Goal: Transaction & Acquisition: Obtain resource

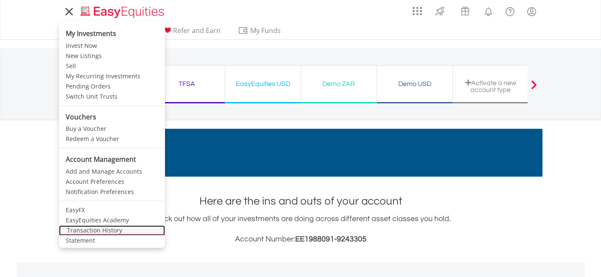
click at [92, 230] on link "Transaction History" at bounding box center [112, 231] width 106 height 10
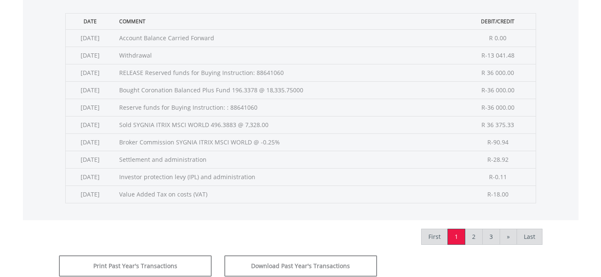
scroll to position [406, 0]
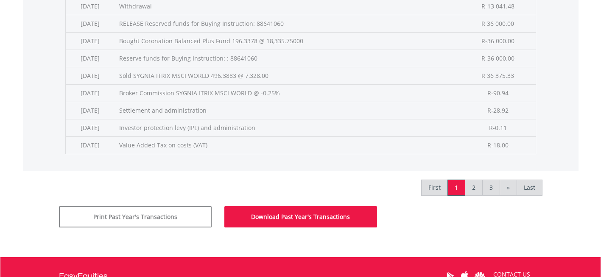
click at [287, 216] on button "Download Past Year's Transactions" at bounding box center [300, 217] width 153 height 21
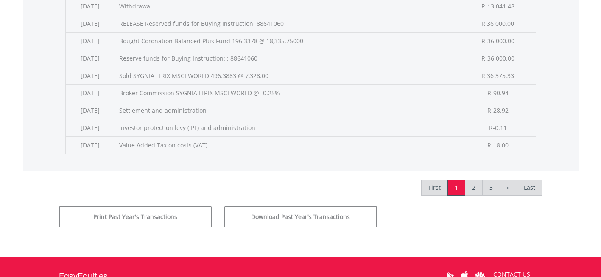
click at [355, 195] on div "First 1 2 3 » Last" at bounding box center [300, 188] width 483 height 35
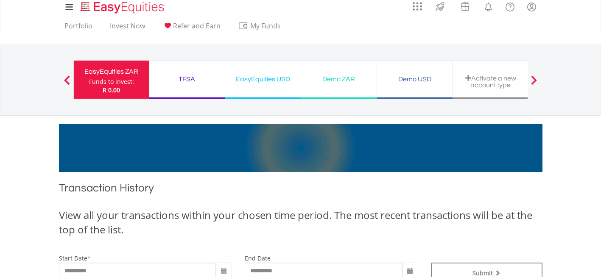
scroll to position [4, 0]
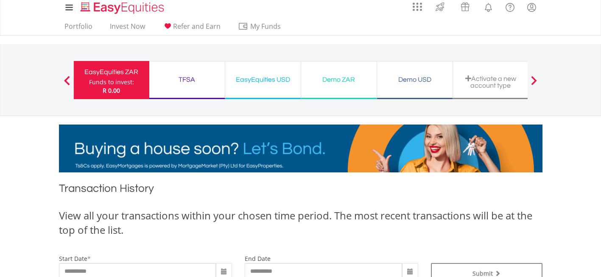
click at [196, 89] on div "TFSA Funds to invest: R 0.00" at bounding box center [187, 80] width 76 height 38
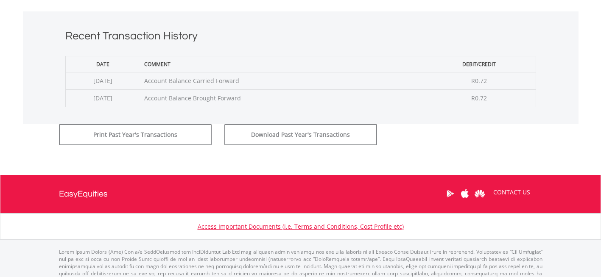
scroll to position [334, 0]
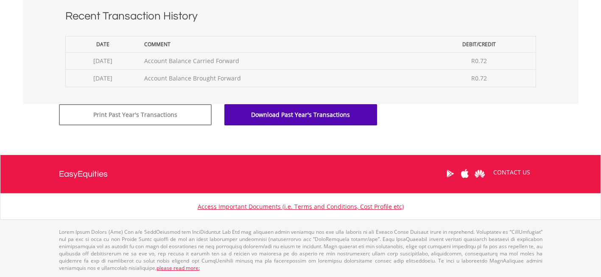
click at [299, 114] on button "Download Past Year's Transactions" at bounding box center [300, 114] width 153 height 21
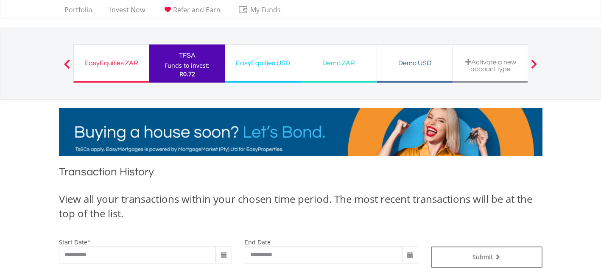
scroll to position [0, 0]
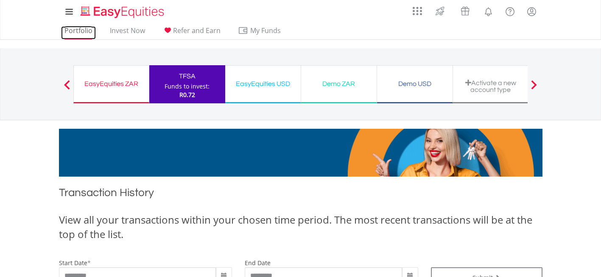
click at [80, 29] on link "Portfolio" at bounding box center [78, 32] width 35 height 13
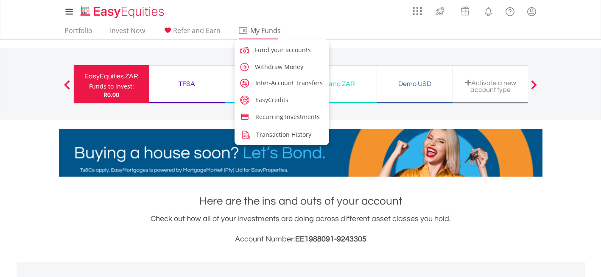
click at [275, 25] on span "My Funds" at bounding box center [266, 30] width 56 height 11
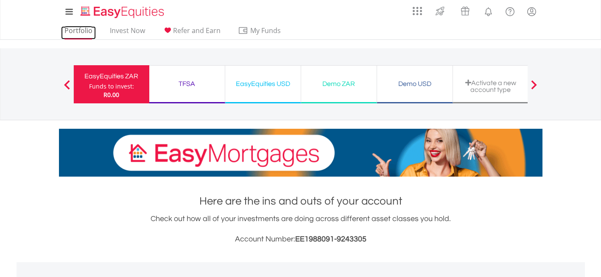
click at [75, 29] on link "Portfolio" at bounding box center [78, 32] width 35 height 13
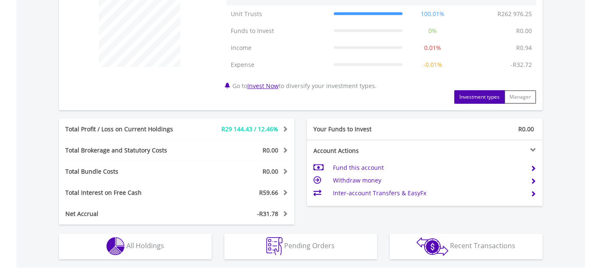
scroll to position [344, 0]
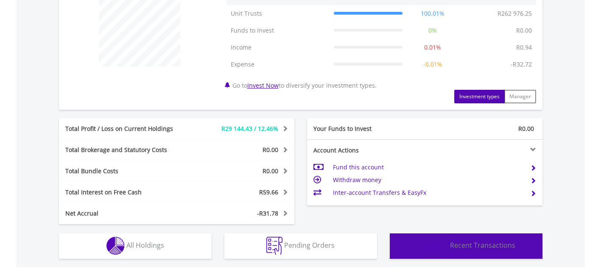
click at [454, 244] on span "Recent Transactions" at bounding box center [482, 245] width 65 height 9
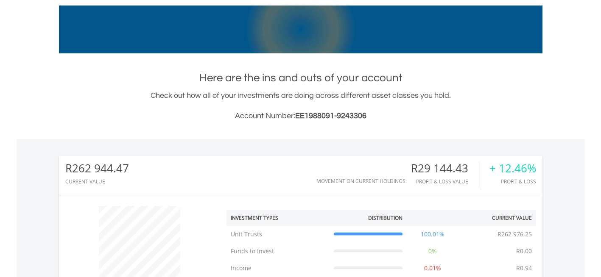
scroll to position [0, 0]
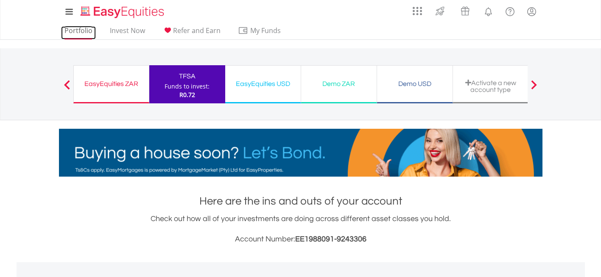
click at [83, 28] on link "Portfolio" at bounding box center [78, 32] width 35 height 13
